Goal: Transaction & Acquisition: Purchase product/service

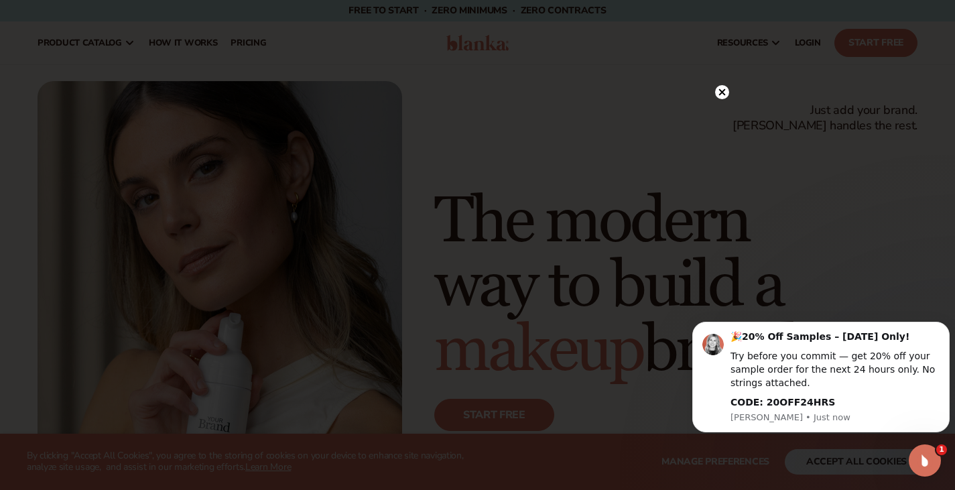
click at [723, 93] on icon at bounding box center [722, 92] width 7 height 7
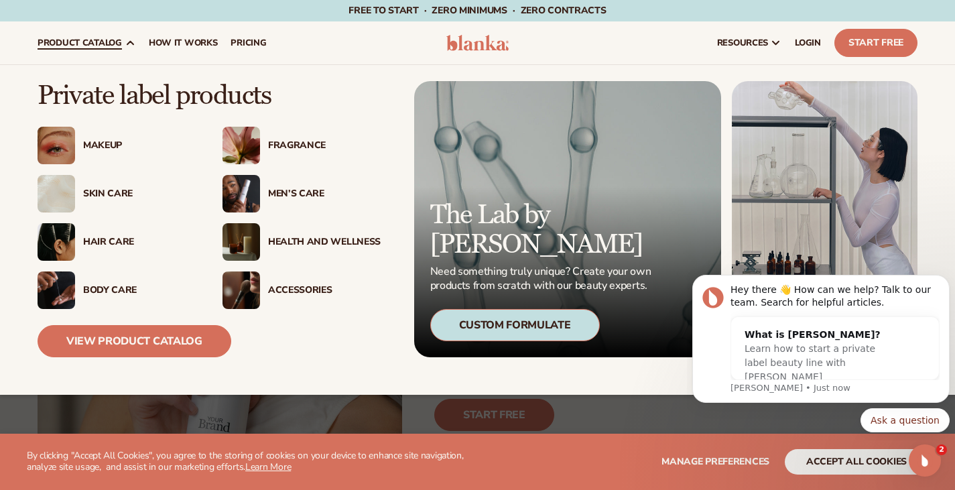
click at [105, 152] on div "Makeup" at bounding box center [117, 146] width 158 height 38
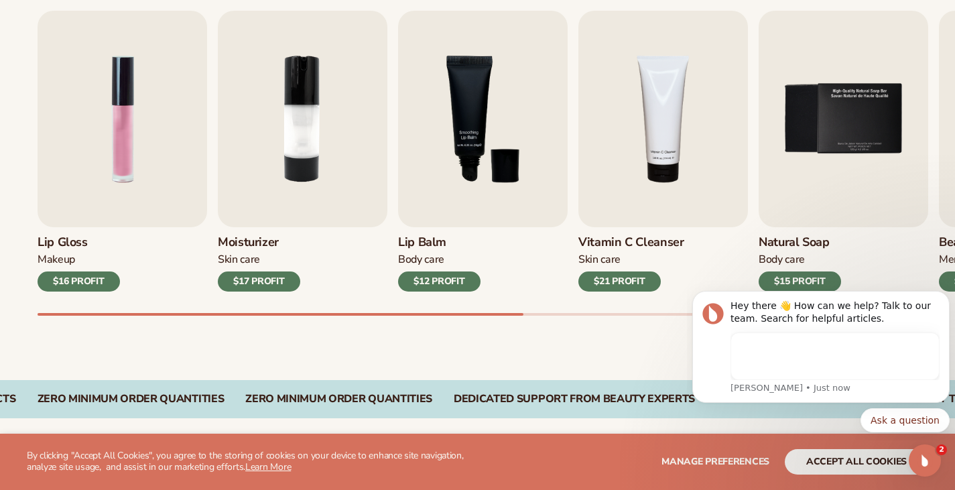
scroll to position [465, 0]
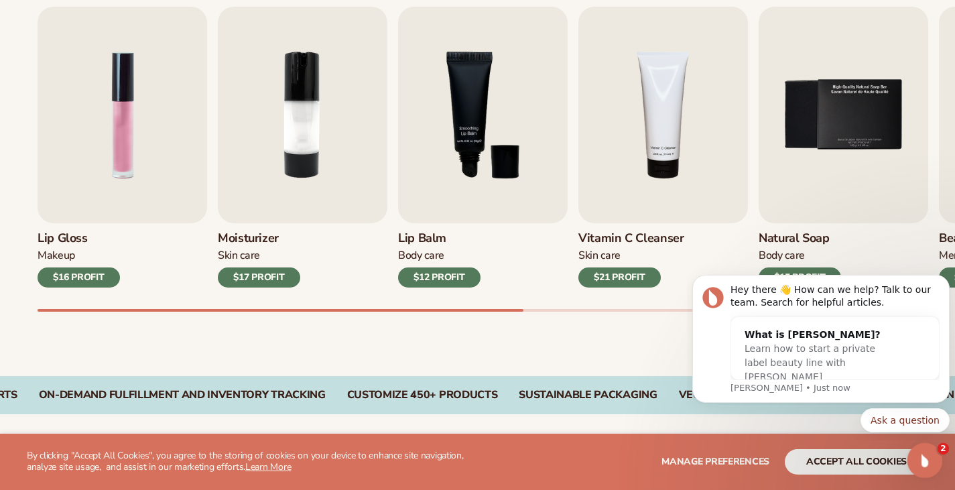
click at [919, 449] on icon "Open Intercom Messenger" at bounding box center [924, 459] width 22 height 22
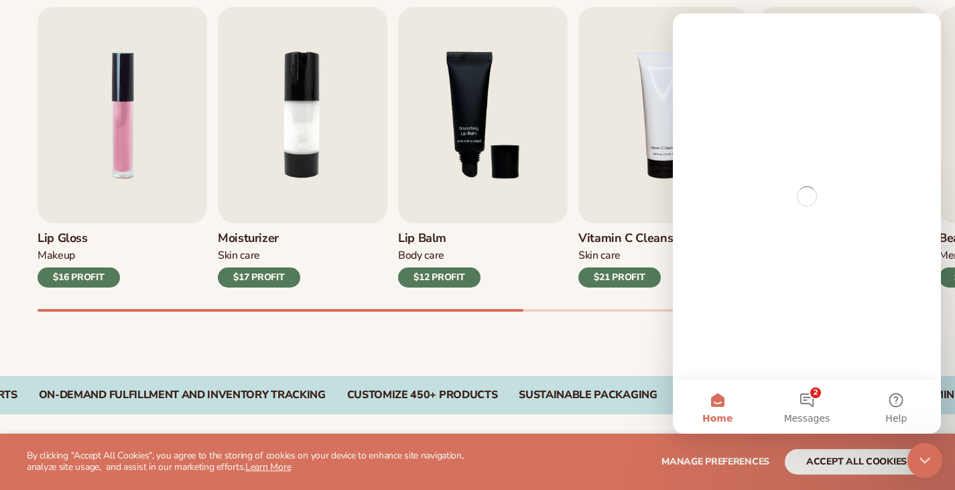
scroll to position [0, 0]
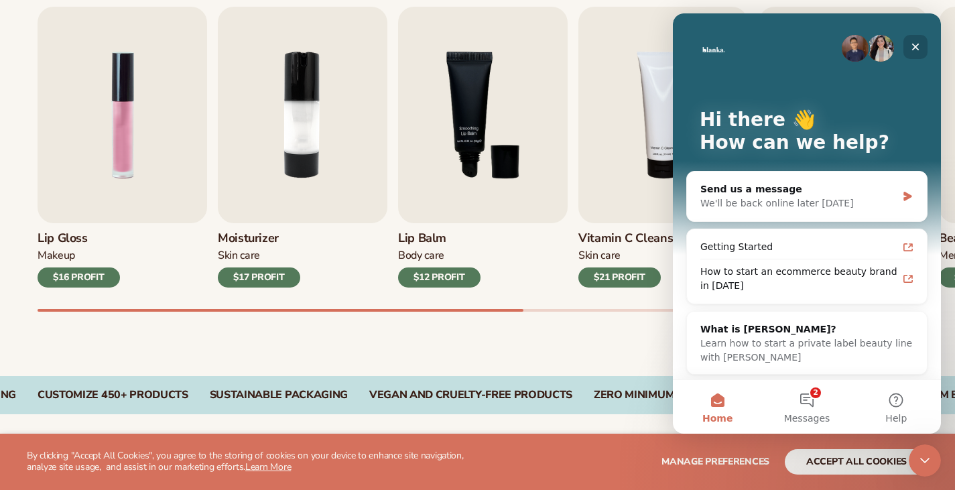
click at [915, 51] on icon "Close" at bounding box center [916, 47] width 11 height 11
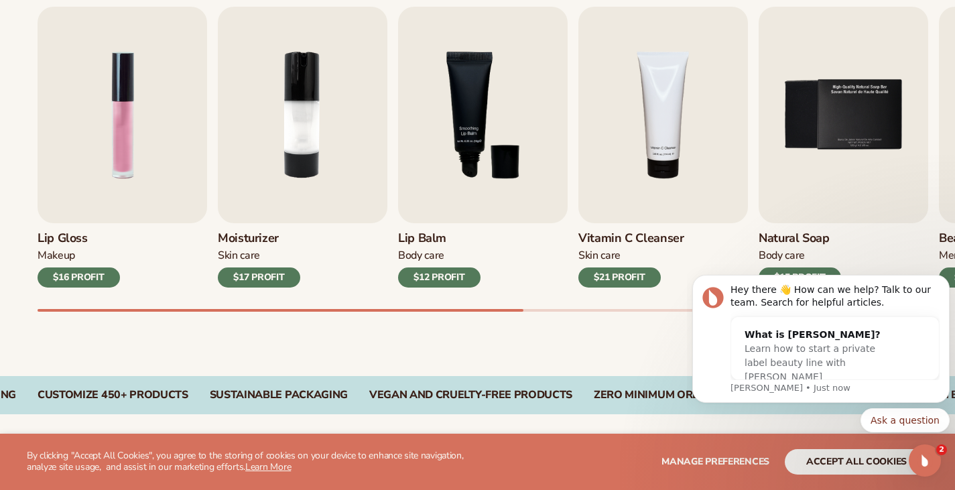
click at [666, 312] on div "Lip Gloss Makeup $16 PROFIT Moisturizer Skin Care $17 PROFIT Lip Balm Body Care…" at bounding box center [497, 159] width 918 height 305
click at [668, 323] on div "Best sellers Private label products to start your beauty and self care line tod…" at bounding box center [477, 135] width 955 height 481
click at [949, 282] on button "Dismiss notification" at bounding box center [945, 278] width 17 height 17
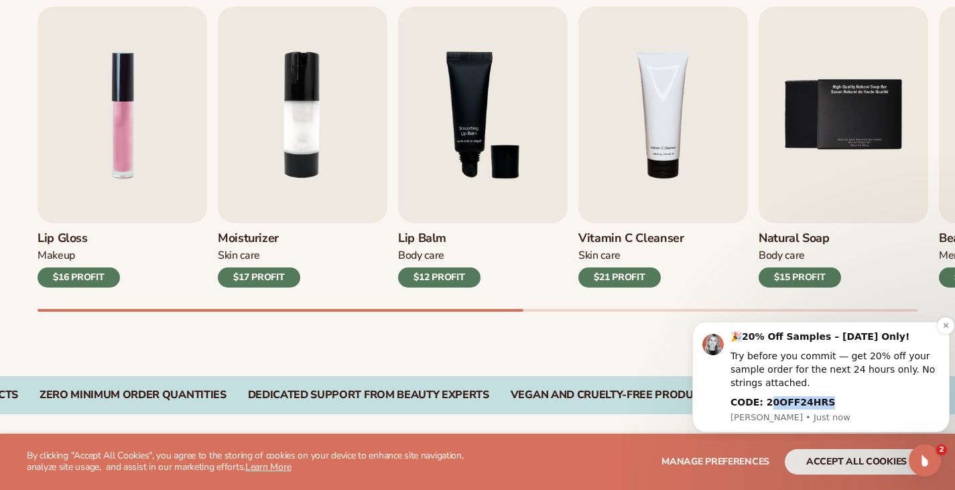
drag, startPoint x: 823, startPoint y: 410, endPoint x: 762, endPoint y: 406, distance: 61.1
click at [762, 406] on div "🎉 20% Off Samples – Today Only! Try before you commit — get 20% off your sample…" at bounding box center [835, 377] width 209 height 93
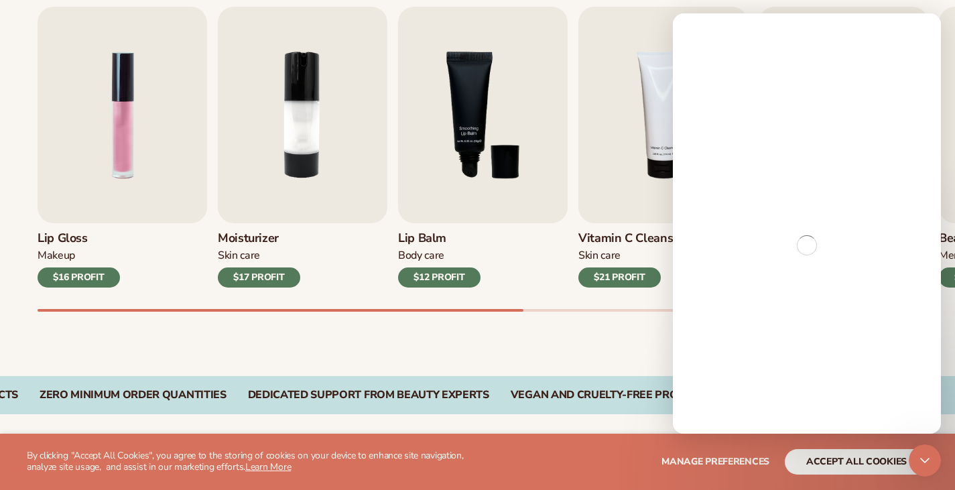
copy b "0OFF24HRS"
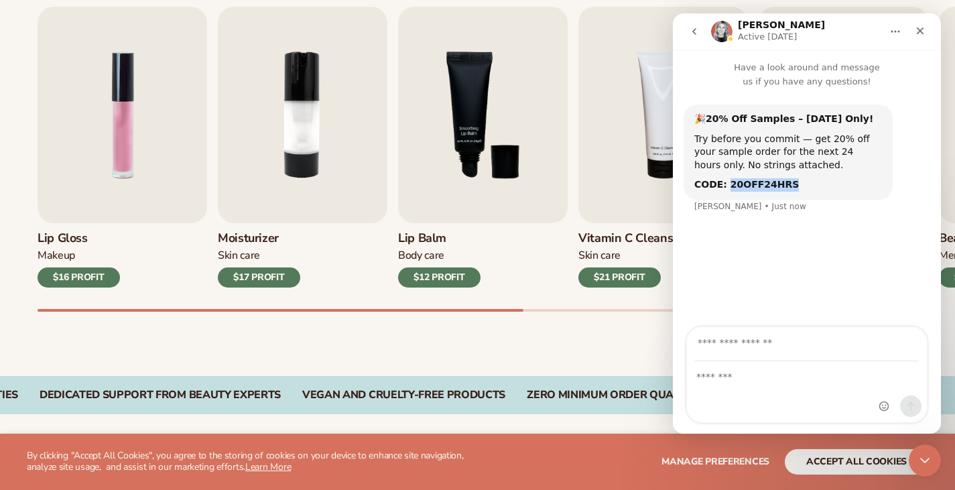
drag, startPoint x: 785, startPoint y: 192, endPoint x: 723, endPoint y: 190, distance: 61.7
click at [723, 190] on div "🎉 20% Off Samples – Today Only! Try before you commit — get 20% off your sample…" at bounding box center [788, 152] width 209 height 95
copy b "20OFF24HRS"
click at [925, 27] on icon "Close" at bounding box center [920, 30] width 11 height 11
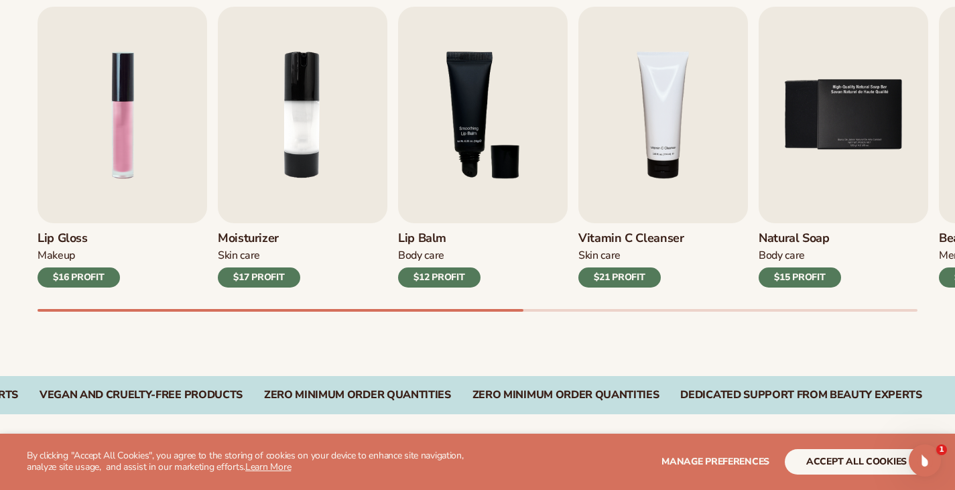
click at [785, 322] on div "Best sellers Private label products to start your beauty and self care line tod…" at bounding box center [477, 135] width 955 height 481
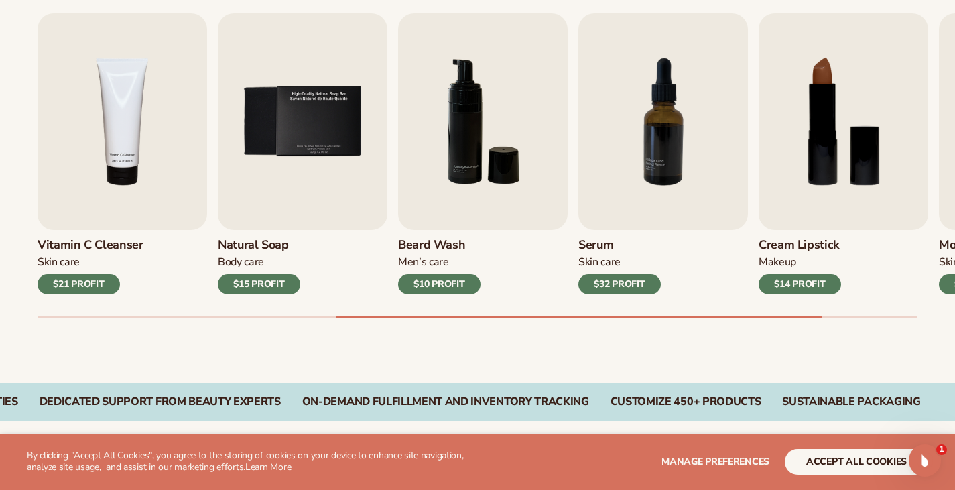
scroll to position [429, 0]
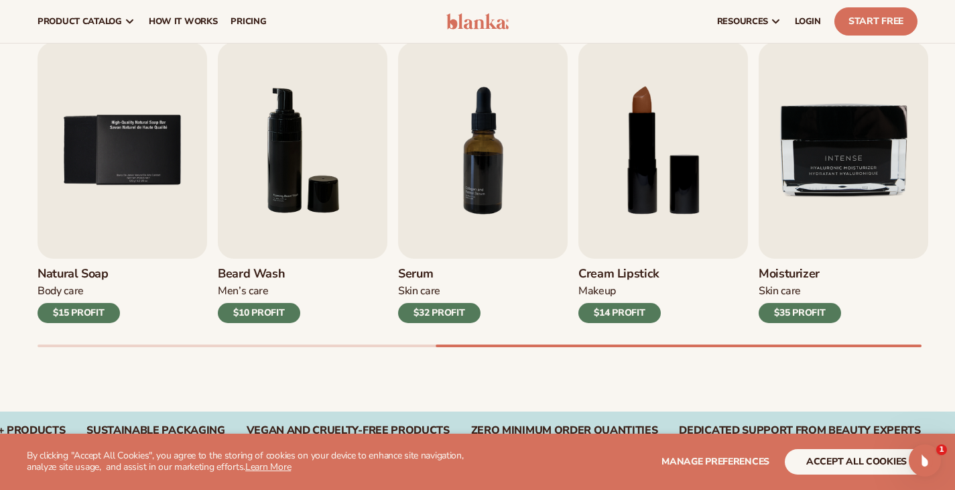
click at [619, 322] on div "$14 PROFIT" at bounding box center [620, 313] width 82 height 20
click at [633, 323] on div "$14 PROFIT" at bounding box center [620, 313] width 82 height 20
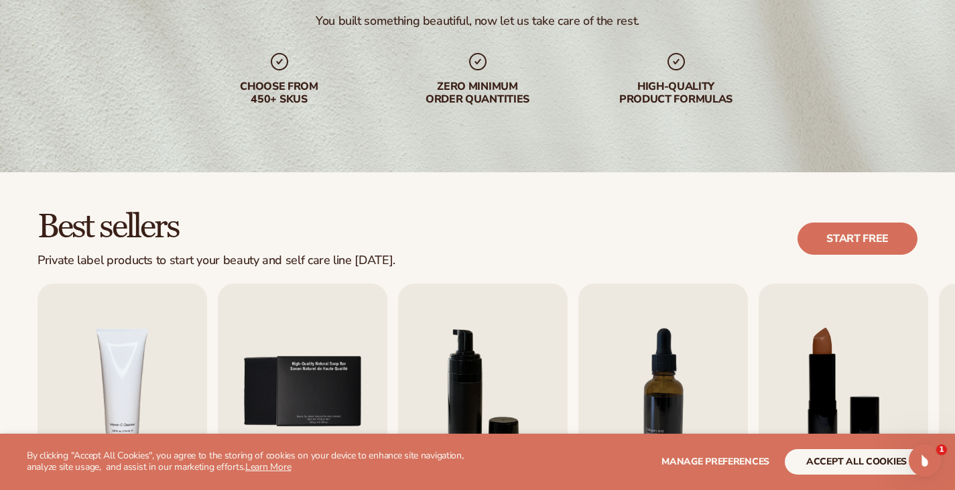
scroll to position [268, 0]
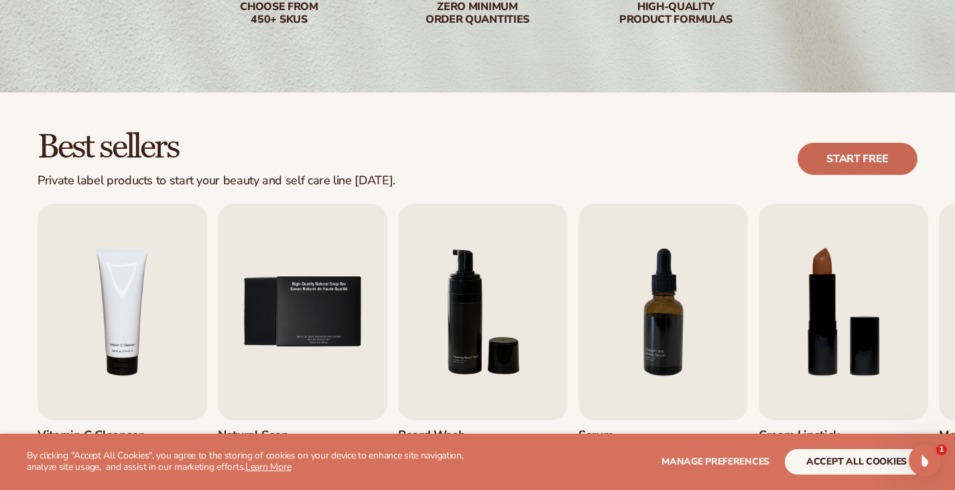
click at [864, 166] on link "Start free" at bounding box center [858, 159] width 120 height 32
